Goal: Find specific page/section: Find specific page/section

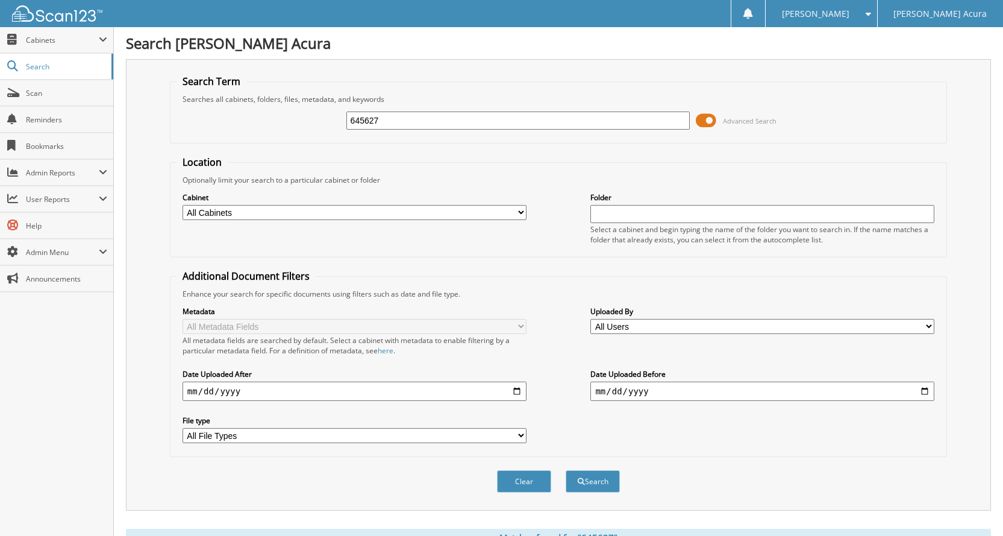
click at [506, 119] on input "645627" at bounding box center [518, 120] width 344 height 18
click at [507, 119] on input "645627" at bounding box center [518, 120] width 344 height 18
type input "P6810A"
click at [566, 470] on button "Search" at bounding box center [593, 481] width 54 height 22
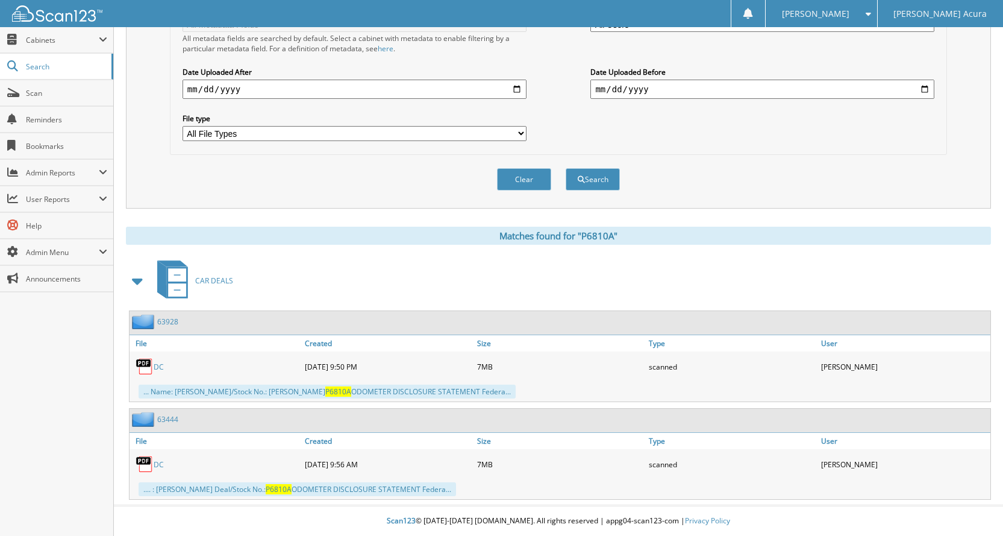
click at [155, 366] on link "DC" at bounding box center [159, 367] width 10 height 10
click at [57, 89] on span "Scan" at bounding box center [66, 93] width 81 height 10
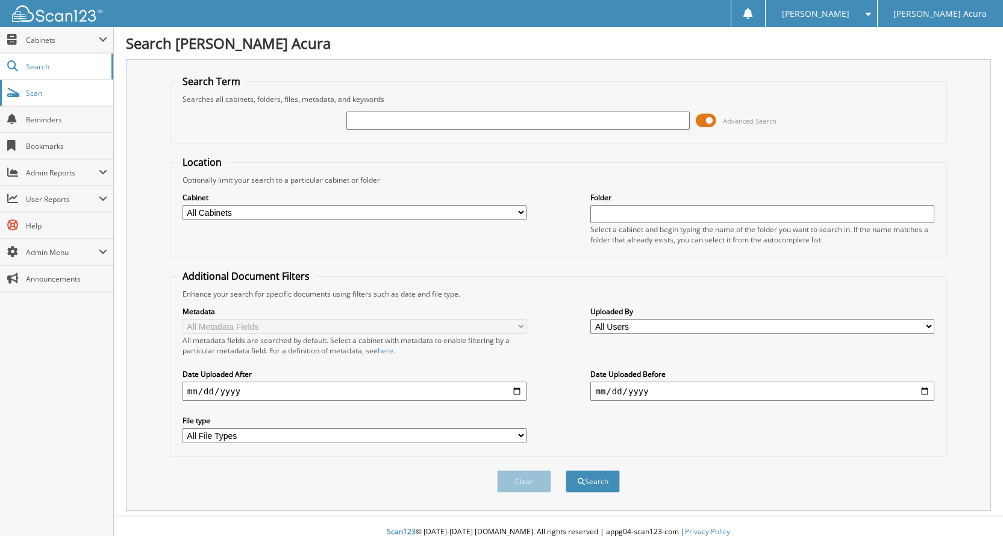
click at [25, 95] on link "Scan" at bounding box center [56, 93] width 113 height 26
click at [519, 286] on fieldset "Additional Document Filters Enhance your search for specific documents using fi…" at bounding box center [558, 362] width 777 height 187
